Goal: Task Accomplishment & Management: Use online tool/utility

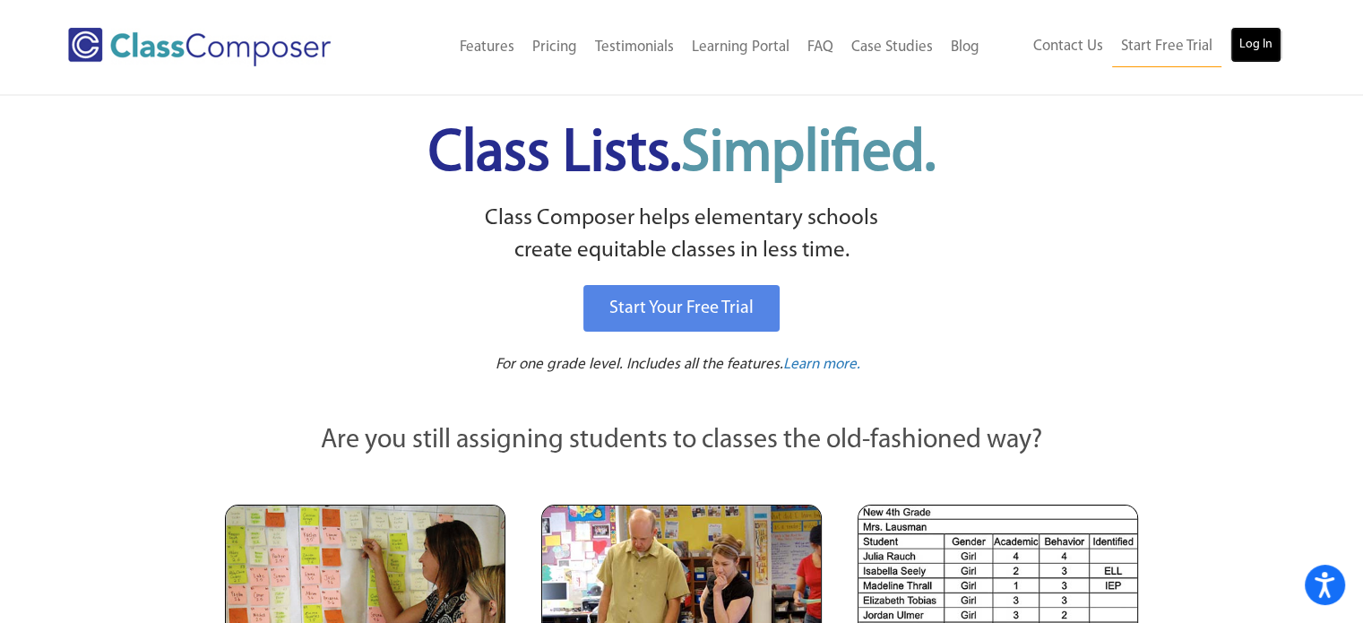
click at [1251, 41] on link "Log In" at bounding box center [1256, 45] width 51 height 36
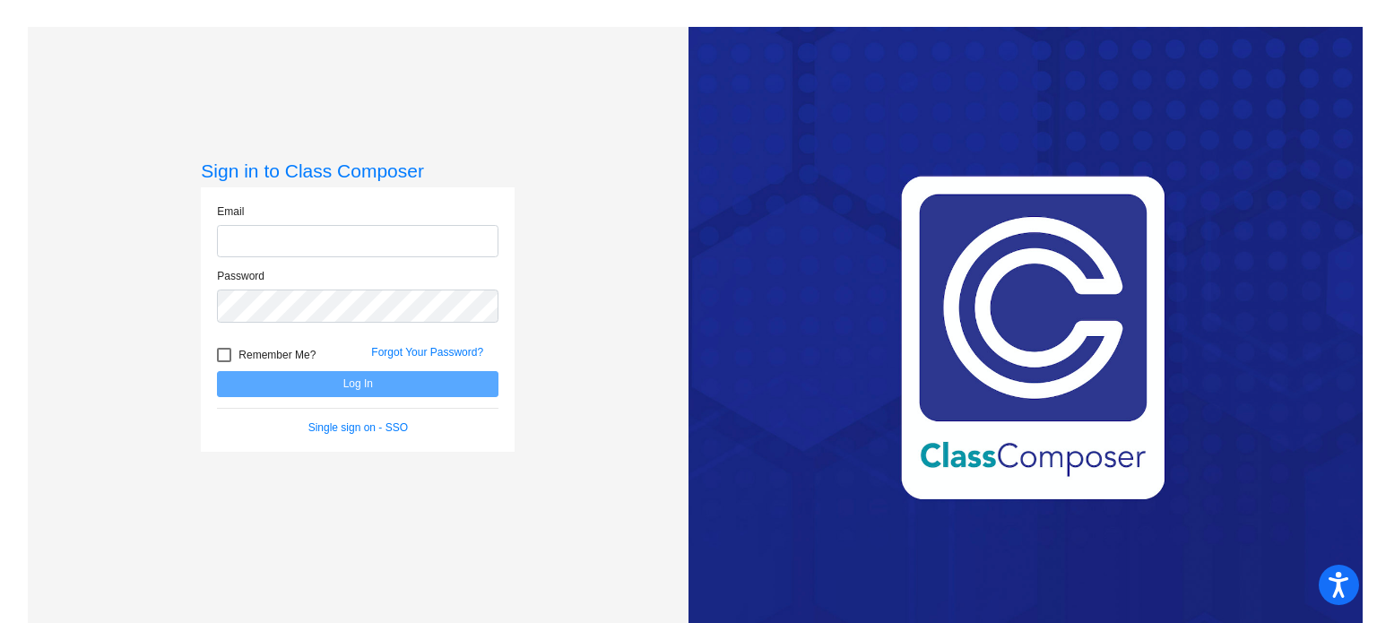
type input "rorkes@esmonline.org"
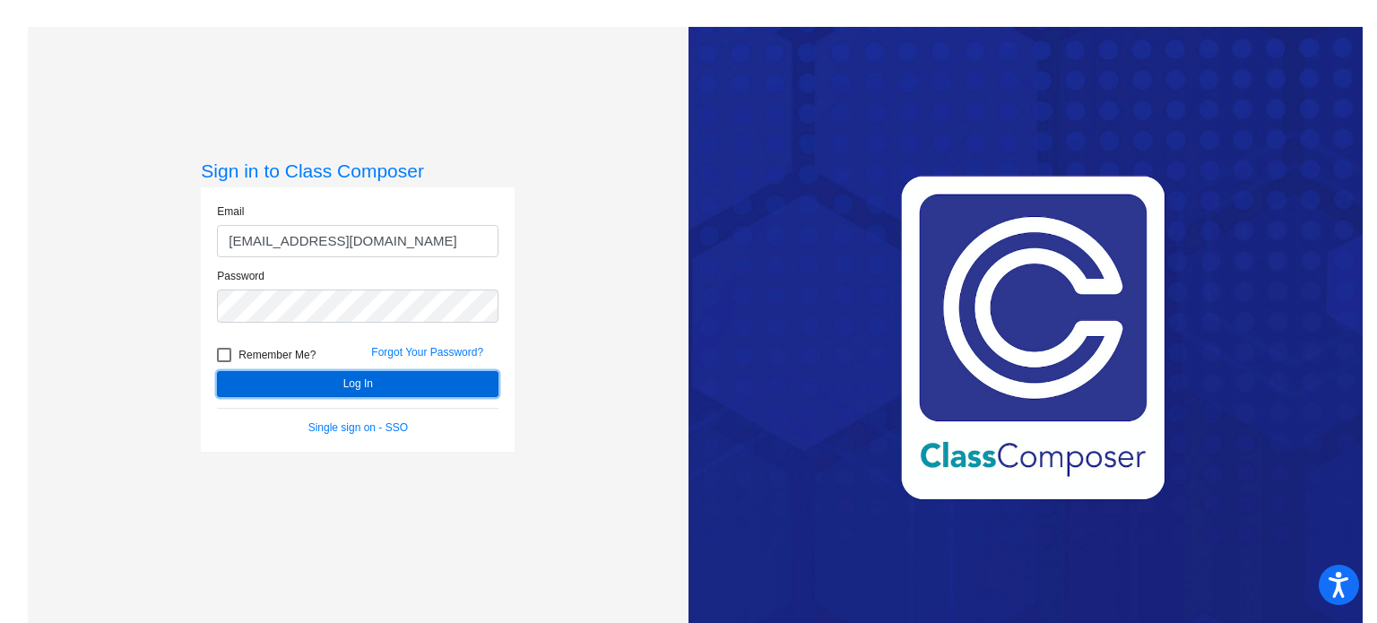
click at [409, 382] on button "Log In" at bounding box center [357, 384] width 281 height 26
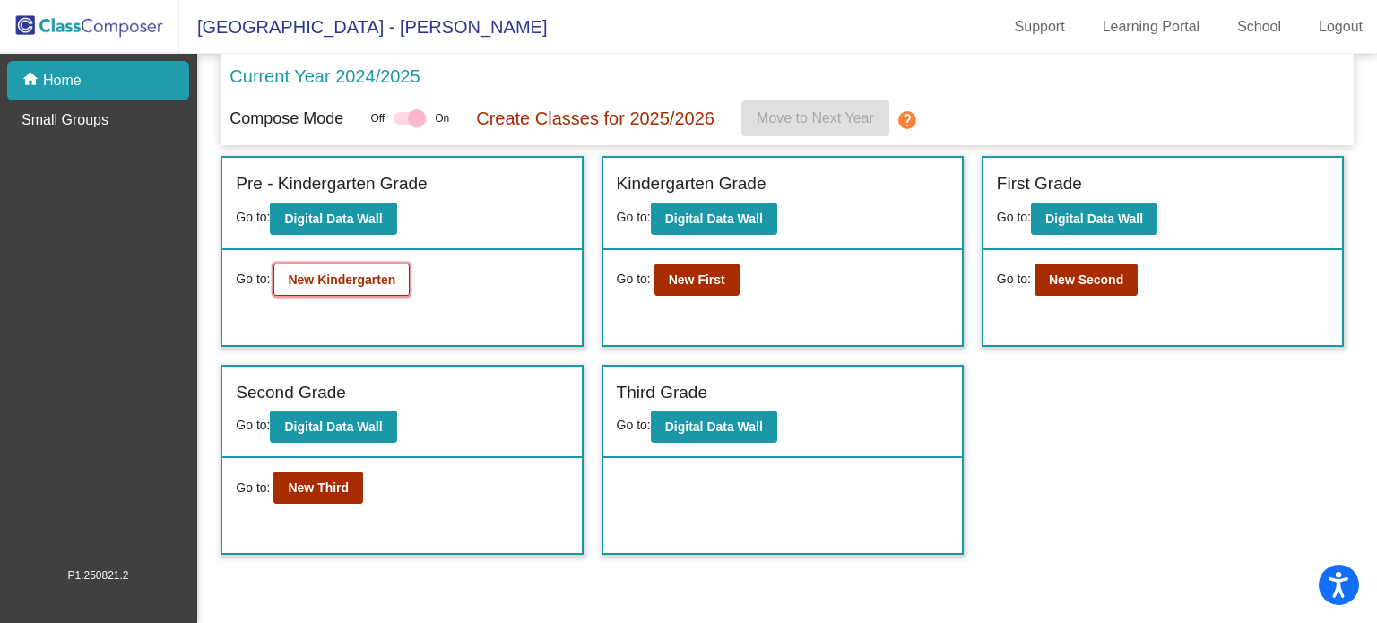
click at [382, 273] on b "New Kindergarten" at bounding box center [342, 280] width 108 height 14
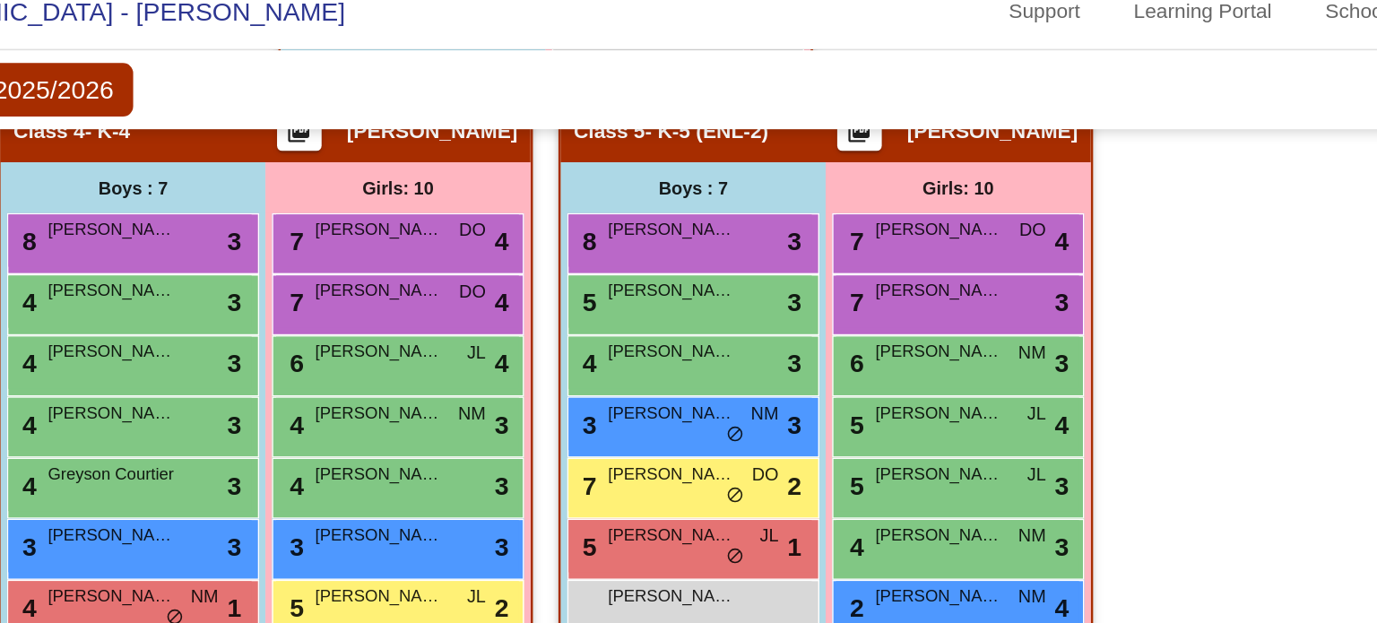
scroll to position [902, 0]
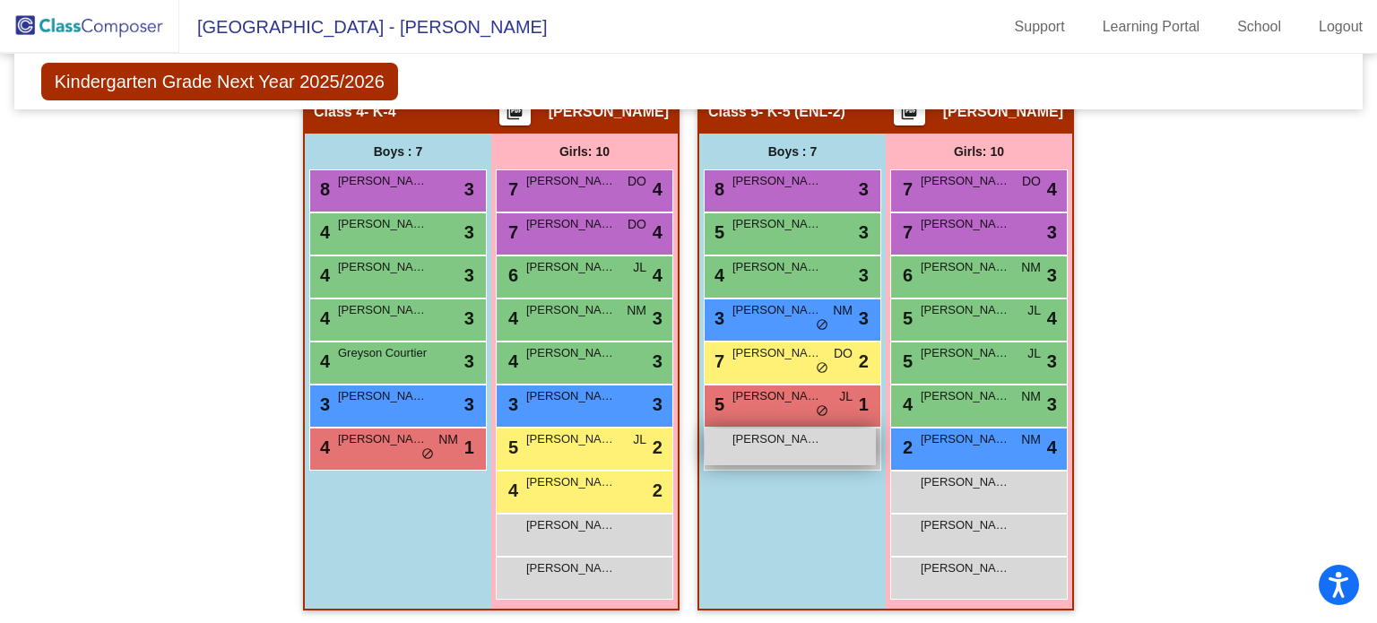
click at [786, 437] on span "Jaxson Laurain" at bounding box center [777, 439] width 90 height 18
